Goal: Navigation & Orientation: Understand site structure

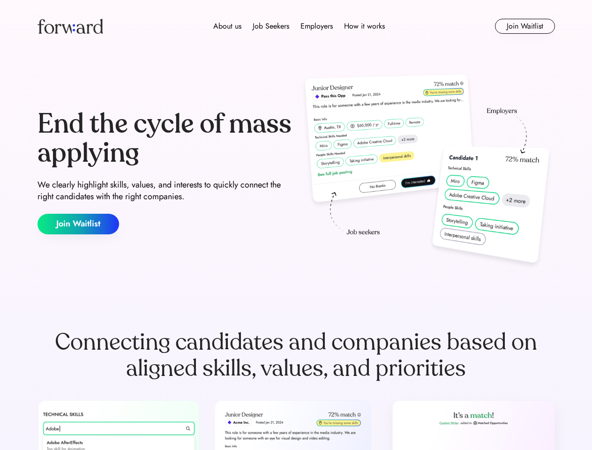
click at [296, 225] on div "End the cycle of mass applying We clearly highlight skills, values, and interes…" at bounding box center [295, 172] width 517 height 202
click at [296, 26] on div "About us Job Seekers Employers How it works" at bounding box center [298, 26] width 369 height 11
click at [70, 26] on img at bounding box center [70, 26] width 66 height 15
click at [299, 26] on div "About us Job Seekers Employers How it works" at bounding box center [298, 26] width 369 height 11
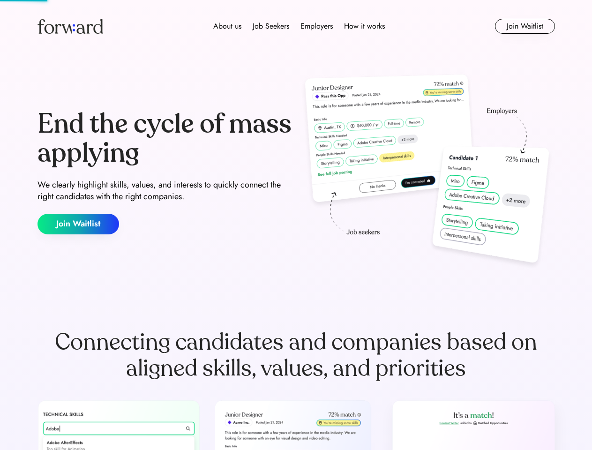
click at [227, 26] on div "About us" at bounding box center [227, 26] width 28 height 11
click at [271, 26] on div "Job Seekers" at bounding box center [271, 26] width 37 height 11
click at [316, 26] on div "Employers" at bounding box center [316, 26] width 32 height 11
click at [364, 26] on div "How it works" at bounding box center [364, 26] width 41 height 11
click at [524, 26] on button "Join Waitlist" at bounding box center [525, 26] width 60 height 15
